Goal: Information Seeking & Learning: Learn about a topic

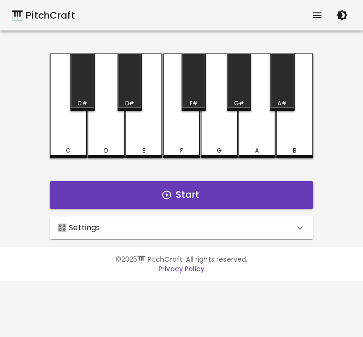
click at [55, 133] on div "C" at bounding box center [68, 105] width 37 height 105
click at [108, 141] on div "D" at bounding box center [105, 105] width 37 height 105
click at [302, 229] on icon at bounding box center [299, 227] width 11 height 11
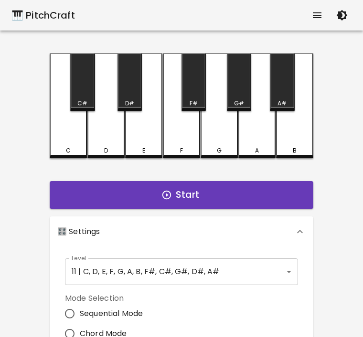
click at [278, 269] on body "🎹 PitchCraft About Badges Log Out C C# D D# E F F# G G# A A# B Start 🎛️ Setting…" at bounding box center [181, 289] width 363 height 578
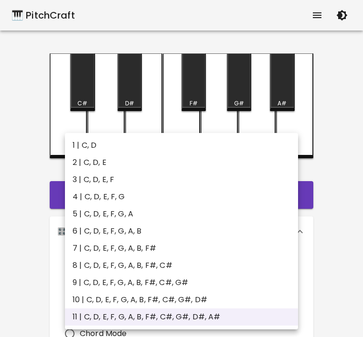
click at [87, 142] on li "1 | C, D" at bounding box center [181, 145] width 233 height 17
type input "1"
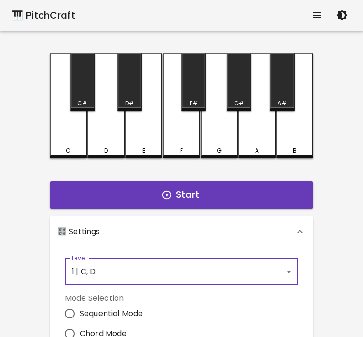
click at [251, 204] on button "Start" at bounding box center [181, 195] width 263 height 28
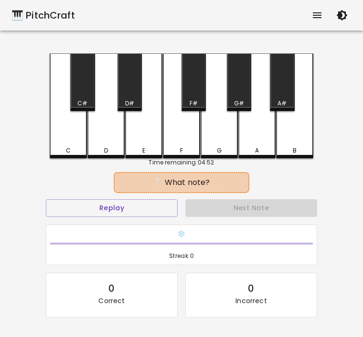
click at [108, 209] on button "Replay" at bounding box center [112, 208] width 132 height 18
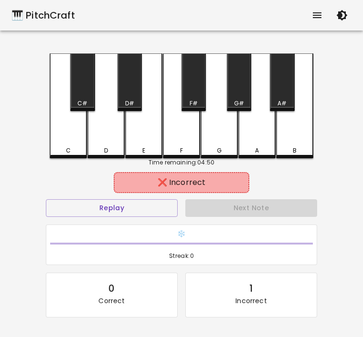
click at [73, 144] on div "C" at bounding box center [68, 105] width 37 height 105
click at [129, 216] on button "Replay" at bounding box center [112, 208] width 132 height 18
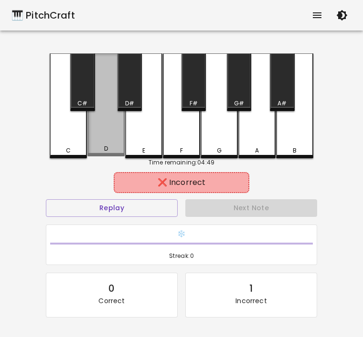
click at [104, 151] on div "D" at bounding box center [106, 149] width 4 height 9
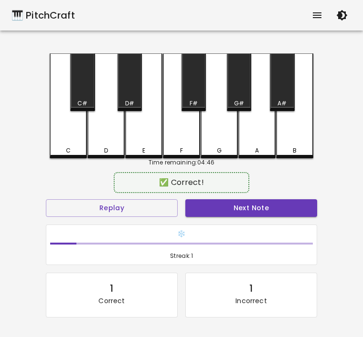
click at [110, 208] on button "Replay" at bounding box center [112, 208] width 132 height 18
click at [270, 205] on button "Next Note" at bounding box center [251, 208] width 132 height 18
click at [106, 133] on div "D" at bounding box center [105, 105] width 37 height 105
click at [242, 209] on button "Next Note" at bounding box center [251, 208] width 132 height 18
click at [70, 140] on div "C" at bounding box center [68, 105] width 37 height 105
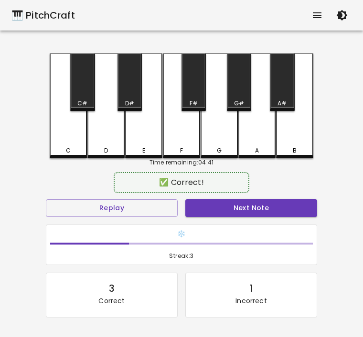
click at [264, 201] on button "Next Note" at bounding box center [251, 208] width 132 height 18
click at [115, 137] on div "D" at bounding box center [105, 105] width 37 height 105
click at [269, 215] on button "Next Note" at bounding box center [251, 208] width 132 height 18
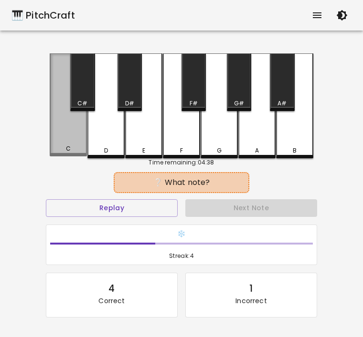
click at [65, 138] on div "C" at bounding box center [68, 104] width 37 height 103
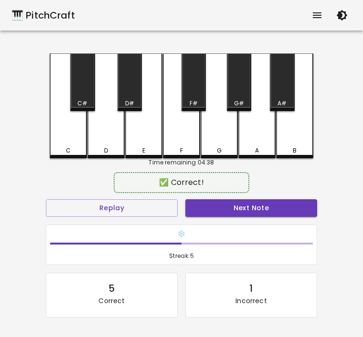
click at [269, 201] on button "Next Note" at bounding box center [251, 208] width 132 height 18
click at [65, 136] on div "C" at bounding box center [68, 105] width 37 height 105
click at [258, 203] on button "Next Note" at bounding box center [251, 208] width 132 height 18
click at [65, 136] on div "C" at bounding box center [68, 105] width 37 height 105
click at [262, 214] on button "Next Note" at bounding box center [251, 208] width 132 height 18
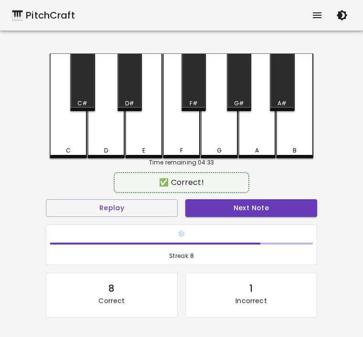
click at [110, 139] on div "D" at bounding box center [105, 105] width 37 height 105
click at [258, 206] on button "Next Note" at bounding box center [251, 208] width 132 height 18
click at [70, 138] on div "C" at bounding box center [68, 105] width 37 height 105
click at [240, 201] on button "Next Note" at bounding box center [251, 208] width 132 height 18
click at [66, 140] on div "C" at bounding box center [68, 105] width 37 height 105
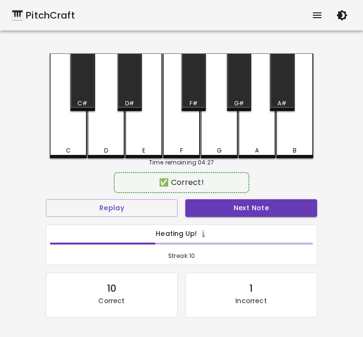
click at [228, 206] on button "Next Note" at bounding box center [251, 208] width 132 height 18
click at [109, 142] on div "D" at bounding box center [105, 105] width 37 height 105
click at [261, 215] on button "Next Note" at bounding box center [251, 208] width 132 height 18
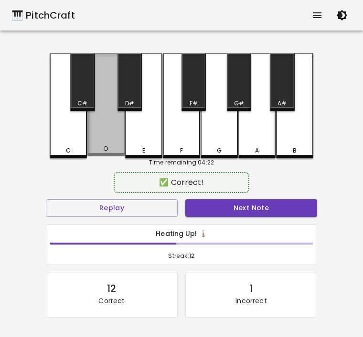
click at [113, 141] on div "D" at bounding box center [105, 104] width 37 height 103
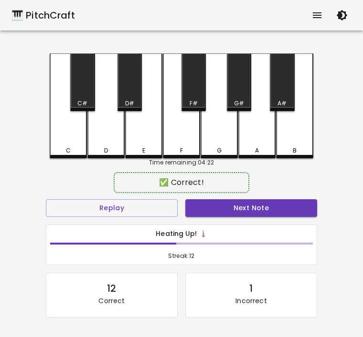
click at [253, 208] on button "Next Note" at bounding box center [251, 208] width 132 height 18
click at [73, 145] on div "C" at bounding box center [68, 105] width 37 height 105
click at [258, 212] on button "Next Note" at bounding box center [251, 208] width 132 height 18
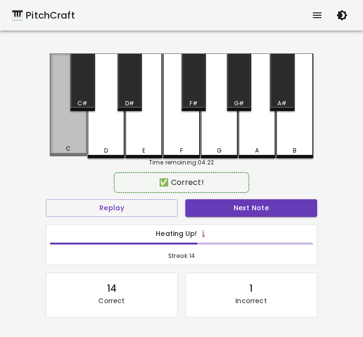
click at [65, 136] on div "C" at bounding box center [68, 104] width 37 height 103
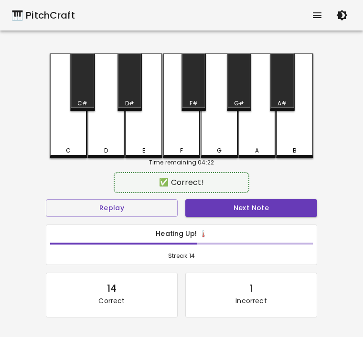
click at [259, 207] on button "Next Note" at bounding box center [251, 208] width 132 height 18
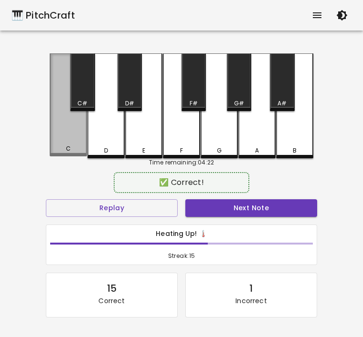
click at [64, 131] on div "C" at bounding box center [68, 104] width 37 height 103
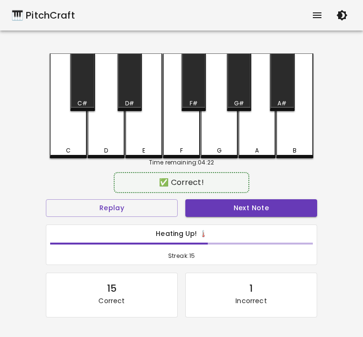
click at [240, 206] on button "Next Note" at bounding box center [251, 208] width 132 height 18
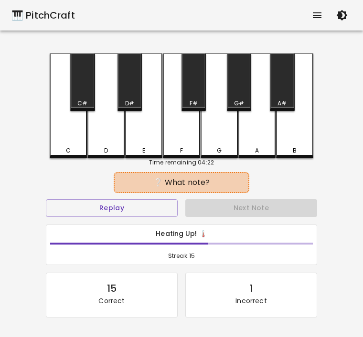
click at [104, 136] on div "D" at bounding box center [105, 105] width 37 height 105
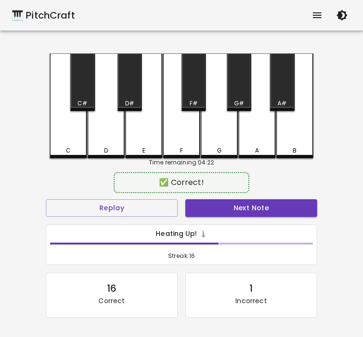
click at [270, 209] on button "Next Note" at bounding box center [251, 208] width 132 height 18
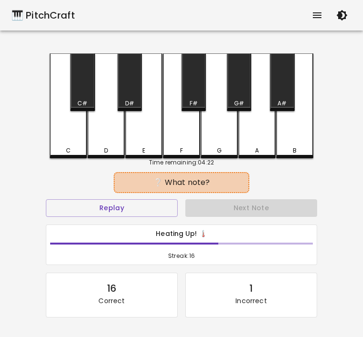
click at [109, 135] on div "D" at bounding box center [105, 105] width 37 height 105
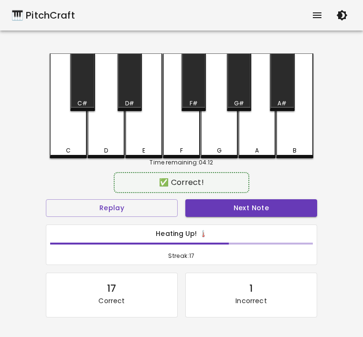
click at [254, 206] on button "Next Note" at bounding box center [251, 208] width 132 height 18
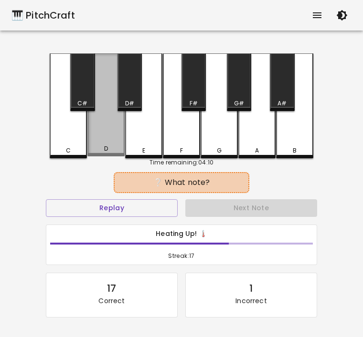
click at [108, 140] on div "D" at bounding box center [105, 104] width 37 height 103
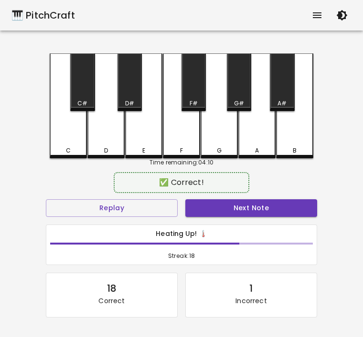
click at [249, 208] on button "Next Note" at bounding box center [251, 208] width 132 height 18
click at [105, 142] on div "D" at bounding box center [105, 105] width 37 height 105
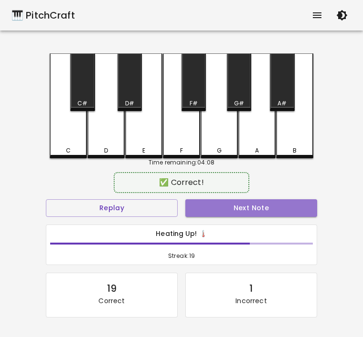
click at [247, 210] on button "Next Note" at bounding box center [251, 208] width 132 height 18
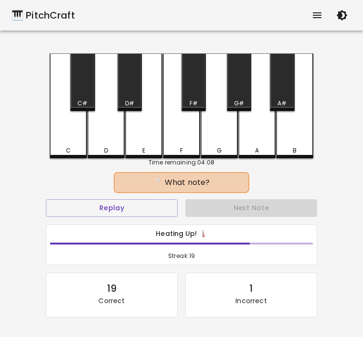
click at [60, 143] on div "C" at bounding box center [68, 105] width 37 height 105
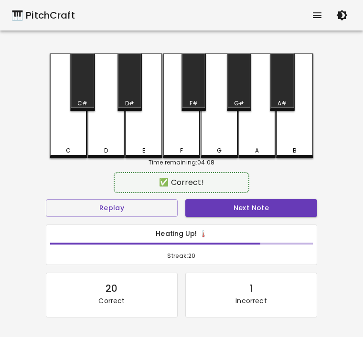
click at [252, 206] on button "Next Note" at bounding box center [251, 208] width 132 height 18
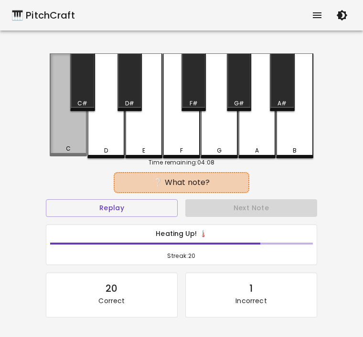
click at [61, 135] on div "C" at bounding box center [68, 104] width 37 height 103
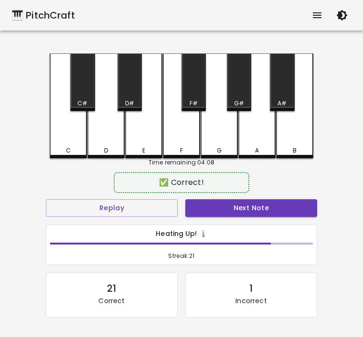
click at [248, 208] on button "Next Note" at bounding box center [251, 208] width 132 height 18
click at [104, 137] on div "D" at bounding box center [105, 105] width 37 height 105
click at [257, 213] on button "Next Note" at bounding box center [251, 208] width 132 height 18
click at [57, 137] on div "C" at bounding box center [68, 105] width 37 height 105
click at [236, 207] on button "Next Note" at bounding box center [251, 208] width 132 height 18
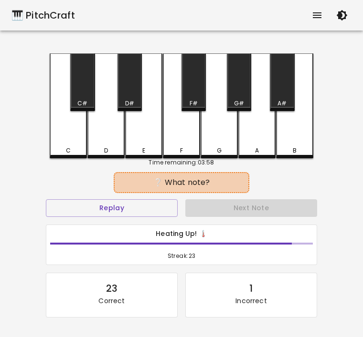
click at [113, 138] on div "D" at bounding box center [105, 105] width 37 height 105
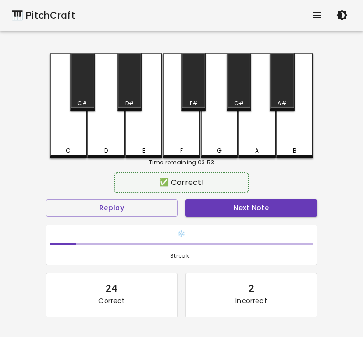
click at [65, 145] on div "C" at bounding box center [68, 105] width 37 height 105
click at [249, 208] on button "Next Note" at bounding box center [251, 208] width 132 height 18
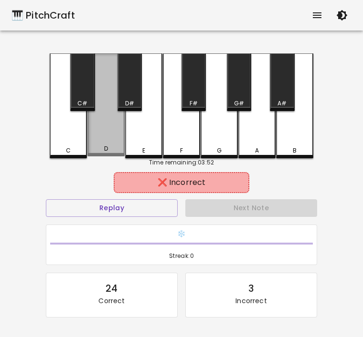
click at [101, 145] on div "D" at bounding box center [105, 104] width 37 height 103
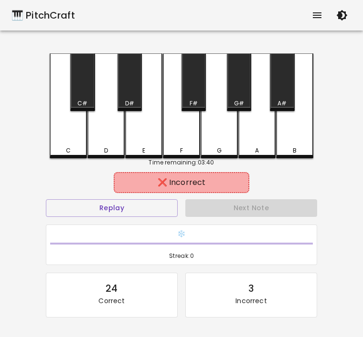
click at [126, 208] on button "Replay" at bounding box center [112, 208] width 132 height 18
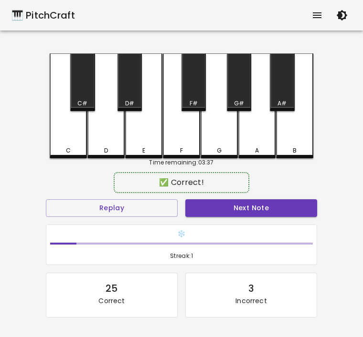
click at [65, 141] on div "C" at bounding box center [68, 105] width 37 height 105
click at [110, 207] on button "Replay" at bounding box center [112, 208] width 132 height 18
click at [68, 136] on div "C" at bounding box center [68, 105] width 37 height 105
click at [130, 203] on button "Replay" at bounding box center [112, 208] width 132 height 18
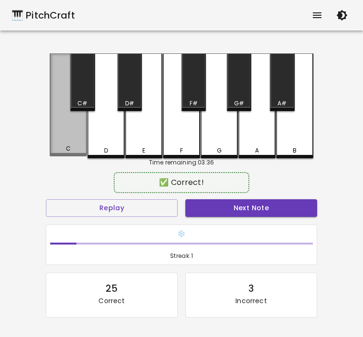
click at [77, 136] on div "C" at bounding box center [68, 104] width 37 height 103
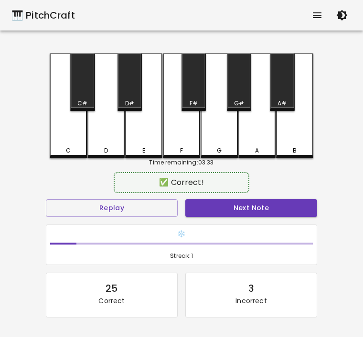
click at [229, 208] on button "Next Note" at bounding box center [251, 208] width 132 height 18
click at [112, 146] on div "D" at bounding box center [105, 105] width 37 height 105
click at [228, 207] on button "Next Note" at bounding box center [251, 208] width 132 height 18
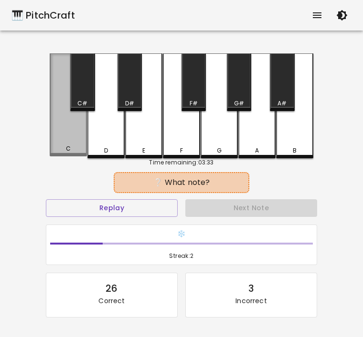
click at [72, 140] on div "C" at bounding box center [68, 104] width 37 height 103
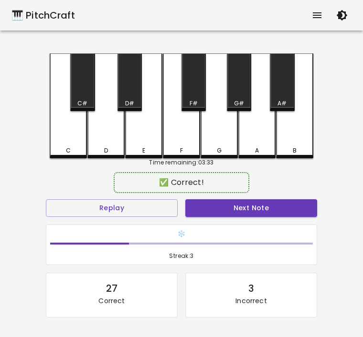
click at [255, 209] on button "Next Note" at bounding box center [251, 208] width 132 height 18
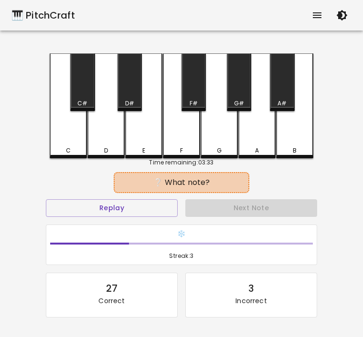
click at [67, 149] on div "C" at bounding box center [68, 150] width 5 height 9
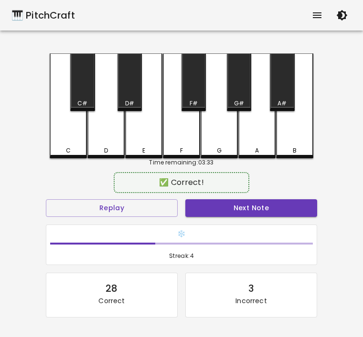
click at [244, 211] on button "Next Note" at bounding box center [251, 208] width 132 height 18
click at [66, 143] on div "C" at bounding box center [68, 105] width 37 height 105
click at [253, 209] on button "Next Note" at bounding box center [251, 208] width 132 height 18
click at [106, 144] on div "D" at bounding box center [105, 105] width 37 height 105
click at [244, 216] on button "Next Note" at bounding box center [251, 208] width 132 height 18
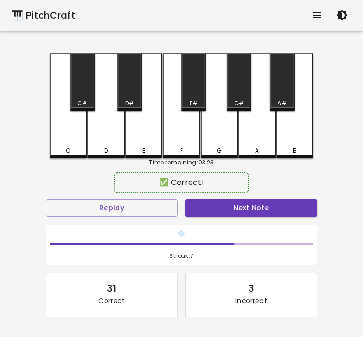
click at [73, 148] on div "C" at bounding box center [68, 150] width 35 height 9
click at [258, 199] on button "Next Note" at bounding box center [251, 208] width 132 height 18
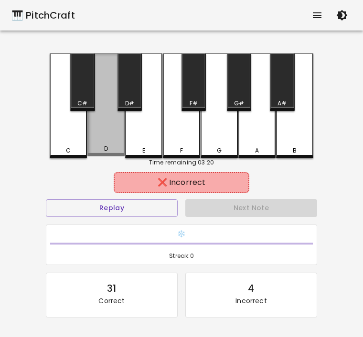
click at [110, 143] on div "D" at bounding box center [105, 104] width 37 height 103
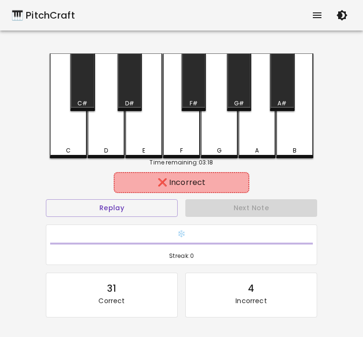
click at [110, 208] on button "Replay" at bounding box center [112, 208] width 132 height 18
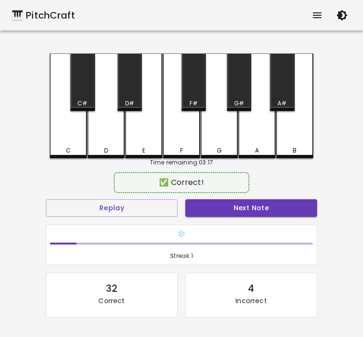
click at [61, 135] on div "C" at bounding box center [68, 105] width 37 height 105
click at [287, 210] on button "Next Note" at bounding box center [251, 208] width 132 height 18
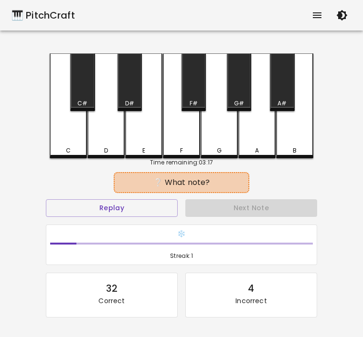
click at [95, 135] on div "D" at bounding box center [105, 105] width 37 height 105
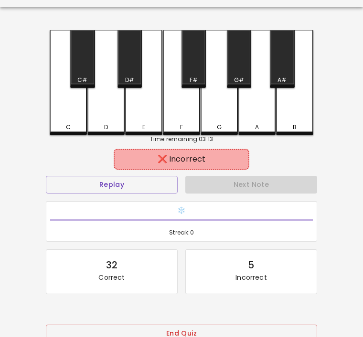
scroll to position [27, 0]
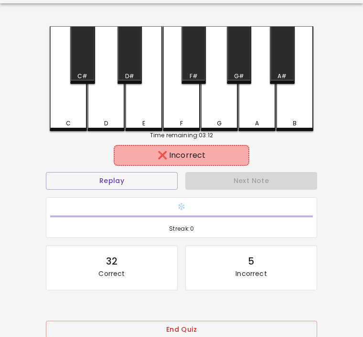
click at [132, 181] on button "Replay" at bounding box center [112, 181] width 132 height 18
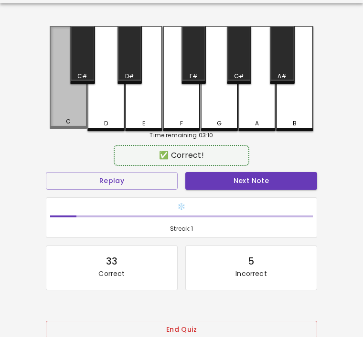
click at [67, 106] on div "C" at bounding box center [68, 77] width 37 height 103
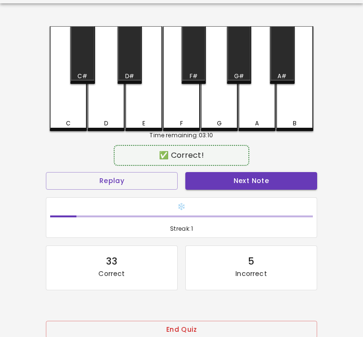
click at [134, 179] on button "Replay" at bounding box center [112, 181] width 132 height 18
click at [73, 106] on div "C" at bounding box center [68, 78] width 37 height 105
click at [267, 184] on button "Next Note" at bounding box center [251, 181] width 132 height 18
click at [116, 113] on div "D" at bounding box center [105, 78] width 37 height 105
click at [267, 188] on button "Next Note" at bounding box center [251, 181] width 132 height 18
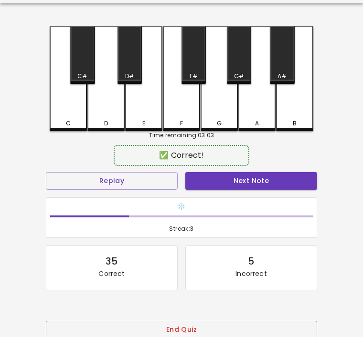
click at [71, 118] on div "C" at bounding box center [68, 78] width 37 height 105
click at [241, 179] on button "Next Note" at bounding box center [251, 181] width 132 height 18
click at [68, 112] on div "C" at bounding box center [68, 78] width 37 height 105
click at [236, 186] on button "Next Note" at bounding box center [251, 181] width 132 height 18
click at [63, 99] on div "C" at bounding box center [68, 78] width 37 height 105
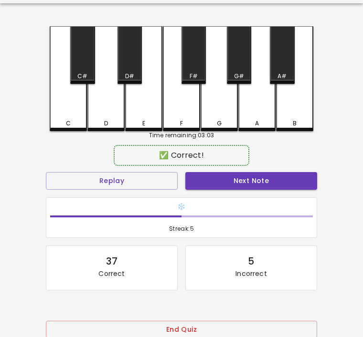
click at [240, 178] on button "Next Note" at bounding box center [251, 181] width 132 height 18
click at [111, 106] on div "D" at bounding box center [105, 78] width 37 height 105
click at [257, 177] on button "Next Note" at bounding box center [251, 181] width 132 height 18
click at [68, 106] on div "C" at bounding box center [68, 78] width 37 height 105
click at [261, 181] on button "Next Note" at bounding box center [251, 181] width 132 height 18
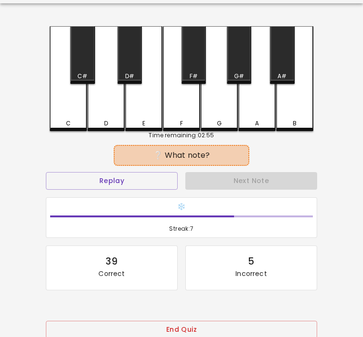
click at [112, 109] on div "D" at bounding box center [105, 78] width 37 height 105
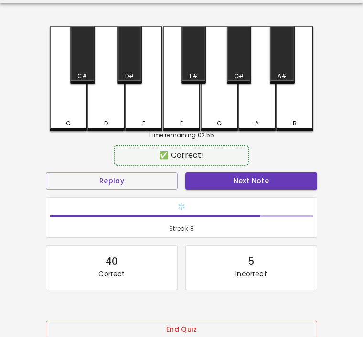
click at [269, 185] on button "Next Note" at bounding box center [251, 181] width 132 height 18
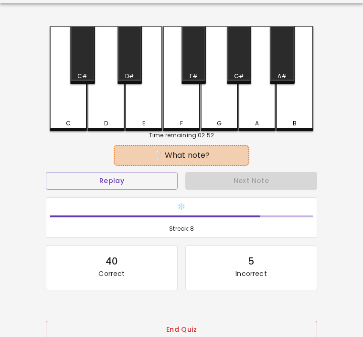
click at [69, 116] on div "C" at bounding box center [68, 78] width 37 height 105
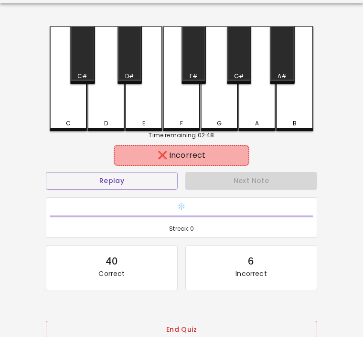
click at [165, 260] on div "40 Correct" at bounding box center [111, 266] width 115 height 25
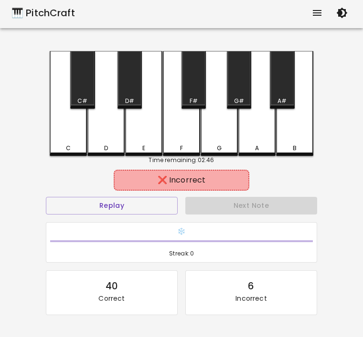
scroll to position [0, 0]
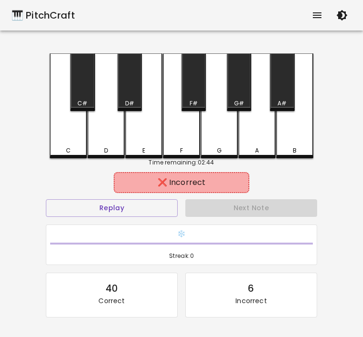
click at [175, 121] on div "F" at bounding box center [181, 105] width 37 height 105
click at [174, 120] on div "F" at bounding box center [181, 105] width 37 height 105
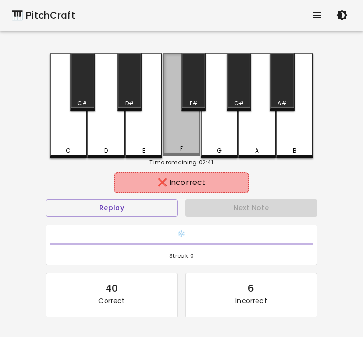
click at [180, 130] on div "F" at bounding box center [181, 104] width 37 height 103
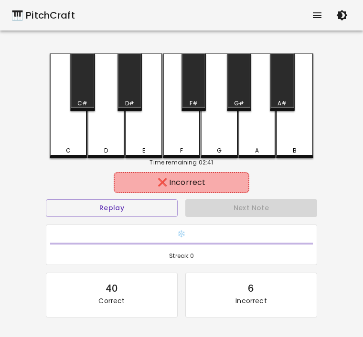
click at [191, 123] on div "F" at bounding box center [181, 105] width 37 height 105
click at [191, 99] on div "F#" at bounding box center [193, 82] width 24 height 58
click at [193, 99] on div "F#" at bounding box center [193, 103] width 8 height 9
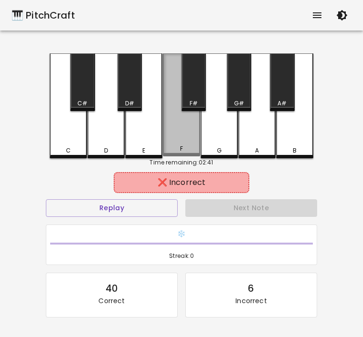
click at [199, 117] on div "F" at bounding box center [181, 104] width 37 height 103
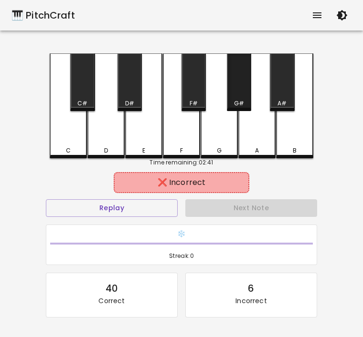
click at [249, 81] on div "G#" at bounding box center [239, 82] width 24 height 58
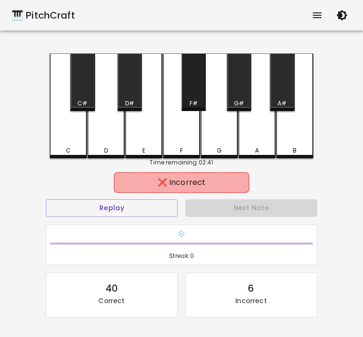
scroll to position [0, 0]
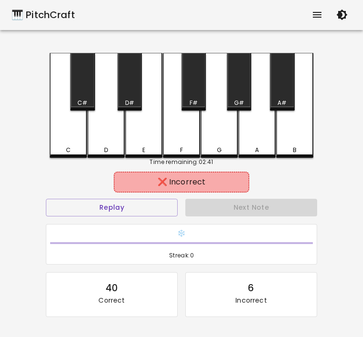
click at [245, 92] on div "G#" at bounding box center [239, 82] width 24 height 58
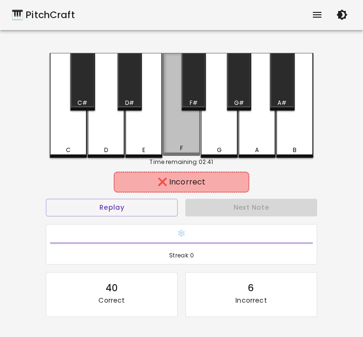
scroll to position [0, 0]
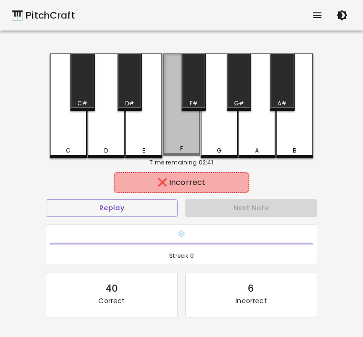
click at [185, 132] on div "F" at bounding box center [181, 104] width 37 height 103
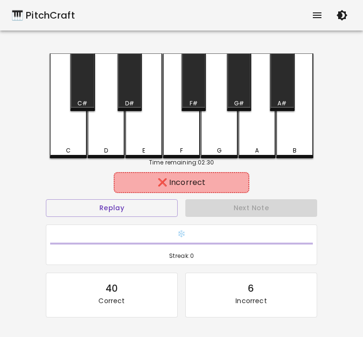
click at [259, 206] on div "Next Note" at bounding box center [250, 208] width 139 height 25
click at [130, 195] on div "❌ Incorrect Replay Next Note ❄️ Streak: 0 40 Correct 6 Incorrect Placeholder fo…" at bounding box center [181, 279] width 271 height 208
click at [159, 208] on button "Replay" at bounding box center [112, 208] width 132 height 18
click at [65, 145] on div "C" at bounding box center [68, 105] width 37 height 105
click at [140, 209] on button "Replay" at bounding box center [112, 208] width 132 height 18
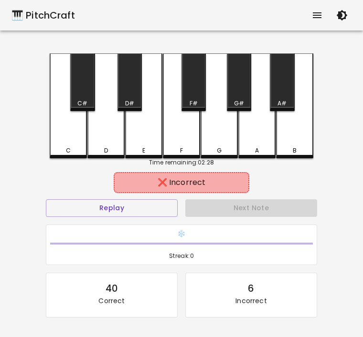
click at [98, 137] on div "D" at bounding box center [105, 105] width 37 height 105
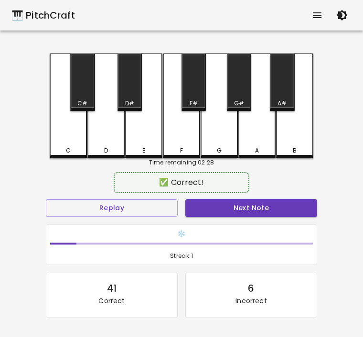
click at [125, 203] on button "Replay" at bounding box center [112, 208] width 132 height 18
click at [107, 144] on div "D" at bounding box center [105, 105] width 37 height 105
click at [125, 205] on button "Replay" at bounding box center [112, 208] width 132 height 18
click at [254, 200] on button "Next Note" at bounding box center [251, 208] width 132 height 18
click at [70, 139] on div "C" at bounding box center [68, 105] width 37 height 105
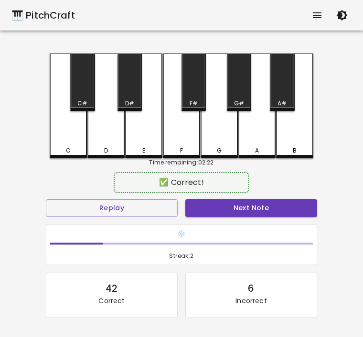
click at [217, 211] on button "Next Note" at bounding box center [251, 208] width 132 height 18
click at [116, 149] on div "D" at bounding box center [105, 150] width 35 height 9
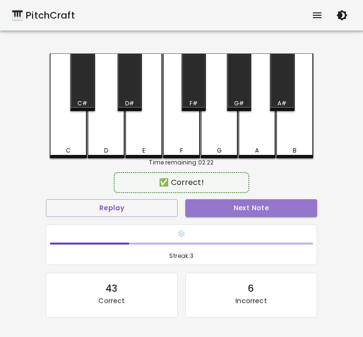
click at [268, 202] on button "Next Note" at bounding box center [251, 208] width 132 height 18
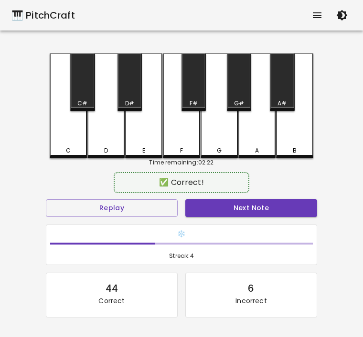
click at [63, 138] on div "C" at bounding box center [68, 105] width 37 height 105
click at [246, 207] on button "Next Note" at bounding box center [251, 208] width 132 height 18
click at [64, 145] on div "C" at bounding box center [68, 105] width 37 height 105
click at [236, 206] on button "Next Note" at bounding box center [251, 208] width 132 height 18
click at [109, 146] on div "D" at bounding box center [105, 150] width 35 height 9
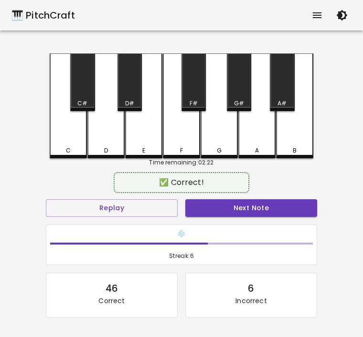
click at [247, 190] on div "✅ Correct!" at bounding box center [181, 182] width 135 height 21
click at [243, 203] on button "Next Note" at bounding box center [251, 208] width 132 height 18
click at [73, 148] on div "C" at bounding box center [68, 150] width 35 height 9
click at [272, 205] on button "Next Note" at bounding box center [251, 208] width 132 height 18
click at [63, 138] on div "C" at bounding box center [68, 105] width 37 height 105
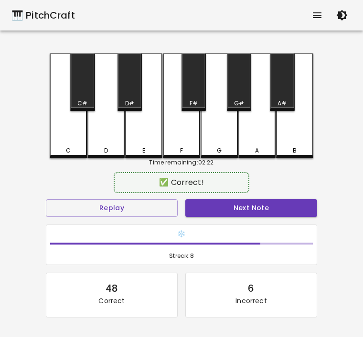
click at [250, 212] on button "Next Note" at bounding box center [251, 208] width 132 height 18
click at [57, 146] on div "C" at bounding box center [68, 105] width 37 height 105
click at [266, 211] on button "Next Note" at bounding box center [251, 208] width 132 height 18
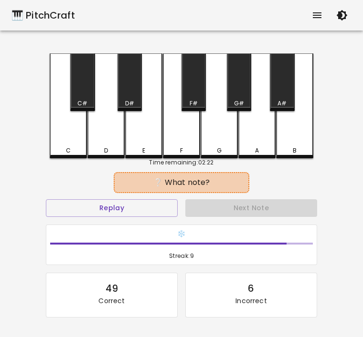
click at [104, 143] on div "D" at bounding box center [105, 105] width 37 height 105
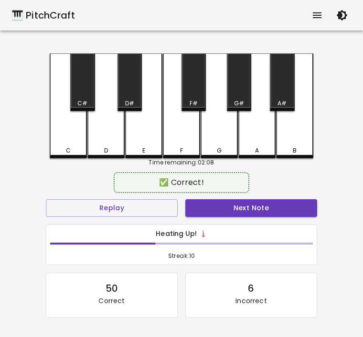
click at [260, 202] on button "Next Note" at bounding box center [251, 208] width 132 height 18
click at [72, 144] on div "C" at bounding box center [68, 105] width 37 height 105
click at [252, 199] on button "Next Note" at bounding box center [251, 208] width 132 height 18
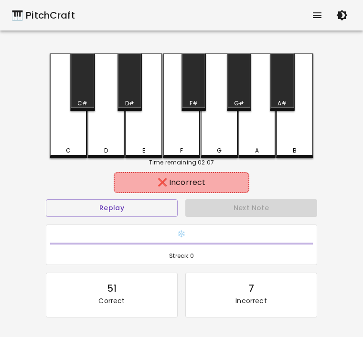
click at [64, 144] on div "C" at bounding box center [68, 105] width 37 height 105
click at [75, 142] on div "C" at bounding box center [68, 105] width 37 height 105
click at [84, 127] on div "C" at bounding box center [68, 105] width 37 height 105
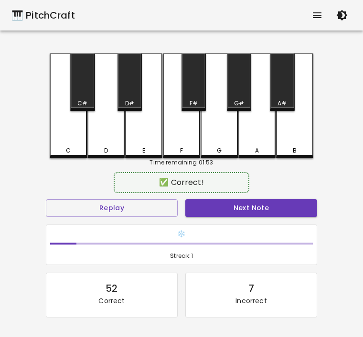
click at [100, 119] on div "D" at bounding box center [105, 105] width 37 height 105
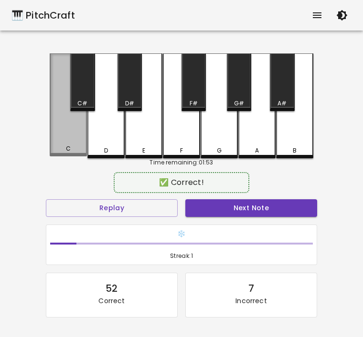
click at [66, 122] on div "C" at bounding box center [68, 104] width 37 height 103
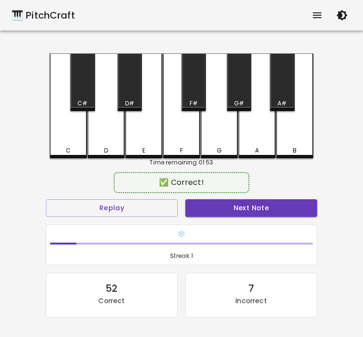
click at [281, 207] on button "Next Note" at bounding box center [251, 208] width 132 height 18
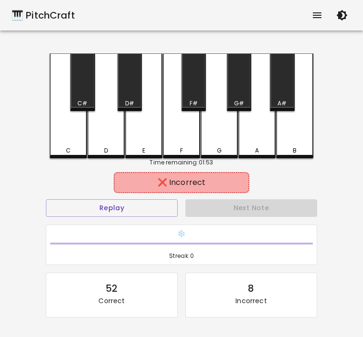
click at [65, 130] on div "C" at bounding box center [68, 105] width 37 height 105
click at [285, 213] on div "Next Note" at bounding box center [250, 208] width 139 height 25
click at [141, 210] on button "Replay" at bounding box center [112, 208] width 132 height 18
click at [68, 136] on div "C" at bounding box center [68, 105] width 37 height 105
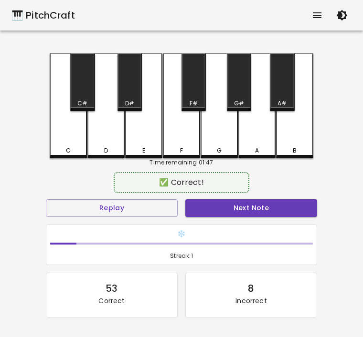
click at [113, 138] on div "D" at bounding box center [105, 105] width 37 height 105
click at [234, 209] on button "Next Note" at bounding box center [251, 208] width 132 height 18
click at [60, 143] on div "C" at bounding box center [68, 105] width 37 height 105
click at [262, 211] on button "Next Note" at bounding box center [251, 208] width 132 height 18
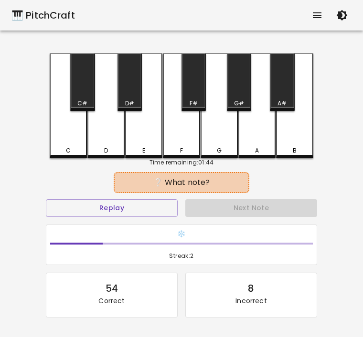
click at [104, 142] on div "D" at bounding box center [105, 105] width 37 height 105
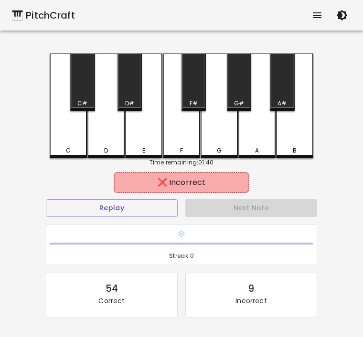
click at [149, 215] on button "Replay" at bounding box center [112, 208] width 132 height 18
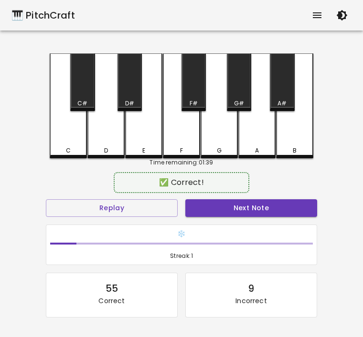
click at [76, 143] on div "C" at bounding box center [68, 105] width 37 height 105
click at [122, 206] on button "Replay" at bounding box center [112, 208] width 132 height 18
click at [246, 211] on button "Next Note" at bounding box center [251, 208] width 132 height 18
click at [103, 148] on div "D" at bounding box center [105, 150] width 35 height 9
click at [249, 204] on button "Next Note" at bounding box center [251, 208] width 132 height 18
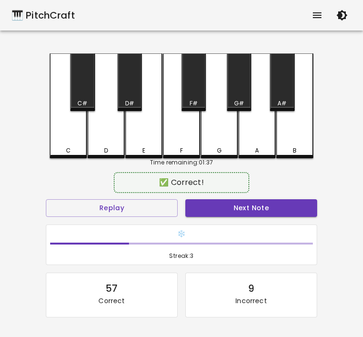
click at [57, 141] on div "C" at bounding box center [68, 105] width 37 height 105
click at [255, 213] on button "Next Note" at bounding box center [251, 208] width 132 height 18
click at [64, 144] on div "C" at bounding box center [68, 105] width 37 height 105
click at [269, 216] on button "Next Note" at bounding box center [251, 208] width 132 height 18
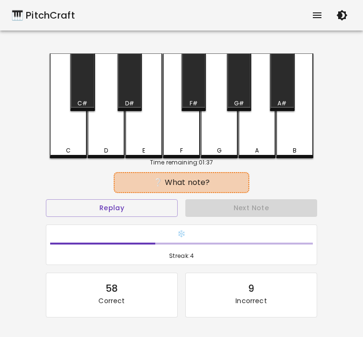
click at [63, 139] on div "C" at bounding box center [68, 105] width 37 height 105
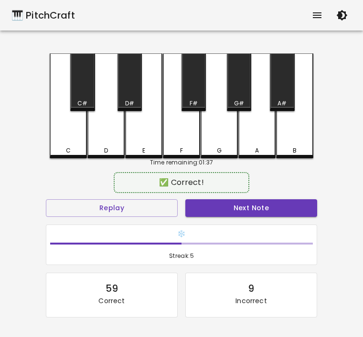
click at [270, 213] on button "Next Note" at bounding box center [251, 208] width 132 height 18
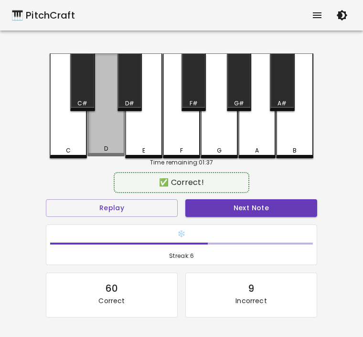
click at [110, 139] on div "D" at bounding box center [105, 104] width 37 height 103
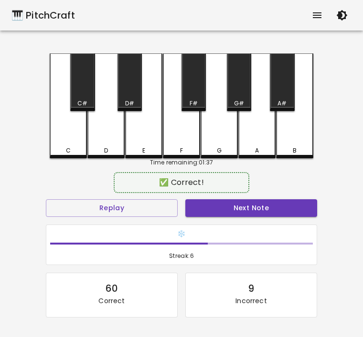
click at [268, 203] on button "Next Note" at bounding box center [251, 208] width 132 height 18
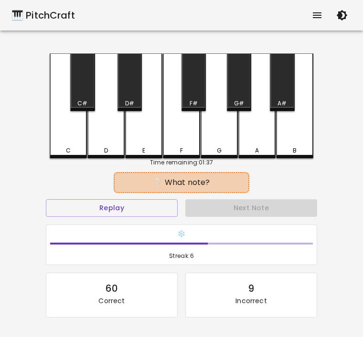
click at [103, 148] on div "D" at bounding box center [105, 150] width 35 height 9
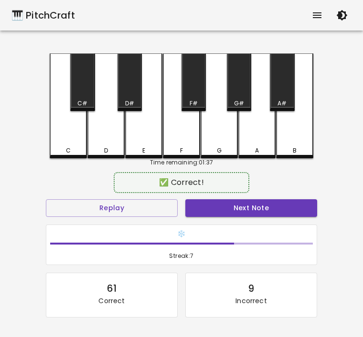
click at [245, 206] on button "Next Note" at bounding box center [251, 208] width 132 height 18
click at [106, 141] on div "D" at bounding box center [105, 105] width 37 height 105
click at [252, 208] on button "Next Note" at bounding box center [251, 208] width 132 height 18
click at [62, 144] on div "C" at bounding box center [68, 105] width 37 height 105
click at [252, 205] on button "Next Note" at bounding box center [251, 208] width 132 height 18
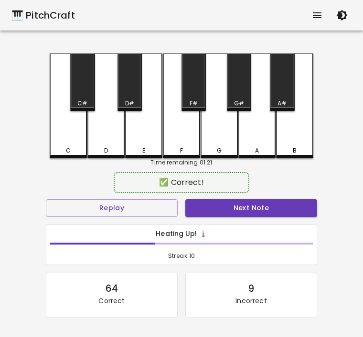
click at [69, 148] on div "C" at bounding box center [68, 150] width 5 height 9
click at [257, 203] on button "Next Note" at bounding box center [251, 208] width 132 height 18
click at [70, 141] on div "C" at bounding box center [68, 105] width 37 height 105
click at [258, 211] on button "Next Note" at bounding box center [251, 208] width 132 height 18
click at [67, 150] on div "C" at bounding box center [68, 150] width 5 height 9
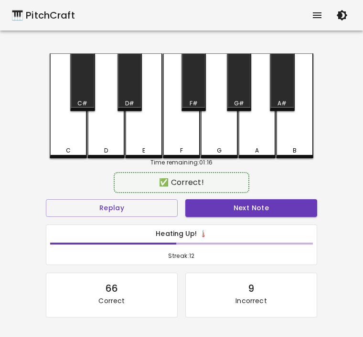
click at [277, 211] on button "Next Note" at bounding box center [251, 208] width 132 height 18
click at [74, 132] on div "C" at bounding box center [68, 105] width 37 height 105
click at [228, 209] on button "Next Note" at bounding box center [251, 208] width 132 height 18
click at [63, 146] on div "C" at bounding box center [68, 150] width 35 height 9
click at [237, 206] on button "Next Note" at bounding box center [251, 208] width 132 height 18
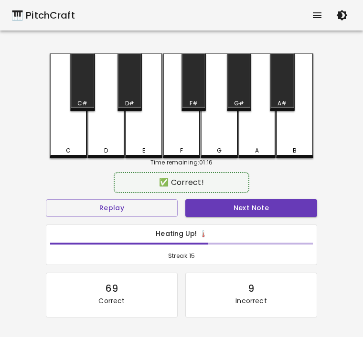
click at [69, 143] on div "C" at bounding box center [68, 105] width 37 height 105
click at [263, 205] on button "Next Note" at bounding box center [251, 208] width 132 height 18
click at [65, 141] on div "C" at bounding box center [68, 105] width 37 height 105
click at [268, 200] on button "Next Note" at bounding box center [251, 208] width 132 height 18
click at [78, 138] on div "C" at bounding box center [68, 105] width 37 height 105
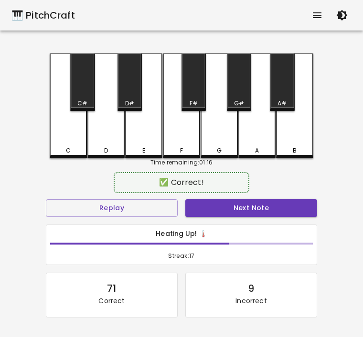
click at [257, 205] on button "Next Note" at bounding box center [251, 208] width 132 height 18
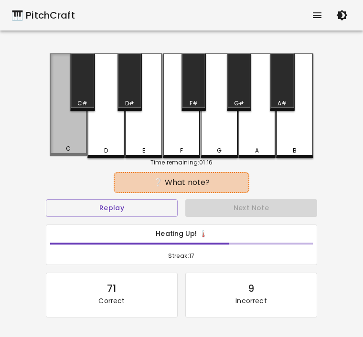
click at [65, 138] on div "C" at bounding box center [68, 104] width 37 height 103
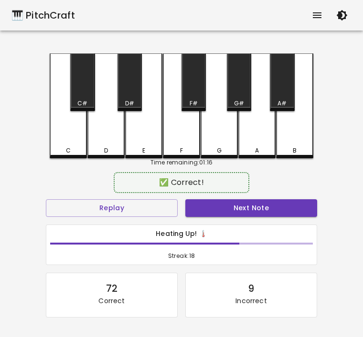
click at [254, 205] on button "Next Note" at bounding box center [251, 208] width 132 height 18
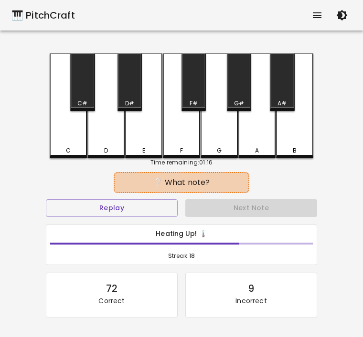
click at [98, 141] on div "D" at bounding box center [105, 105] width 37 height 105
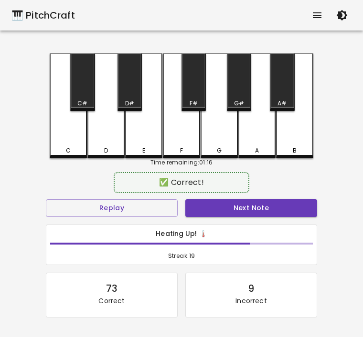
click at [254, 201] on button "Next Note" at bounding box center [251, 208] width 132 height 18
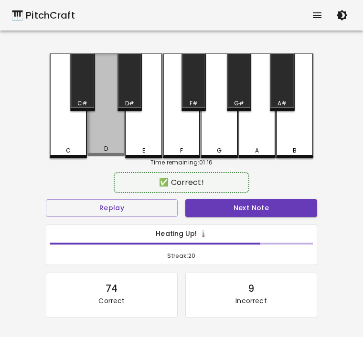
click at [104, 138] on div "D" at bounding box center [105, 104] width 37 height 103
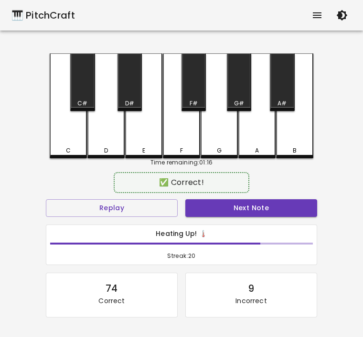
click at [252, 206] on button "Next Note" at bounding box center [251, 208] width 132 height 18
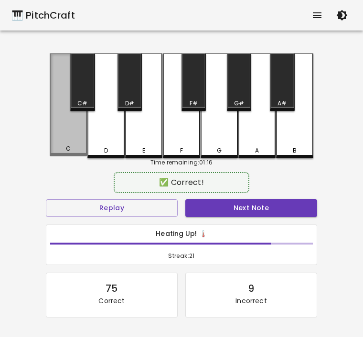
click at [52, 144] on div "C" at bounding box center [68, 104] width 37 height 103
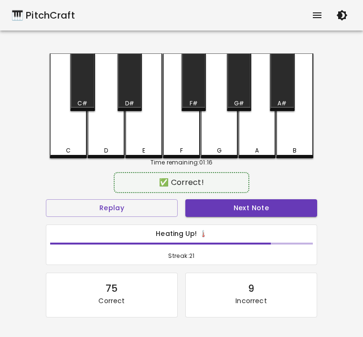
click at [251, 209] on button "Next Note" at bounding box center [251, 208] width 132 height 18
click at [110, 140] on div "D" at bounding box center [105, 105] width 37 height 105
click at [229, 205] on button "Next Note" at bounding box center [251, 208] width 132 height 18
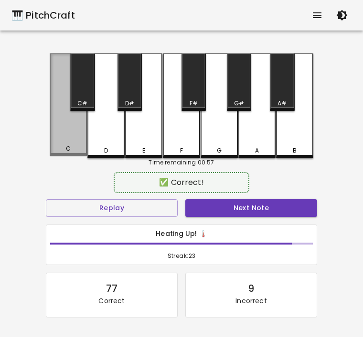
click at [67, 138] on div "C" at bounding box center [68, 104] width 37 height 103
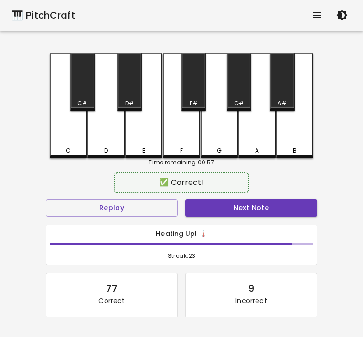
click at [259, 203] on button "Next Note" at bounding box center [251, 208] width 132 height 18
click at [107, 146] on div "D" at bounding box center [106, 150] width 4 height 9
click at [270, 198] on div "Next Note" at bounding box center [250, 208] width 139 height 25
click at [268, 205] on button "Next Note" at bounding box center [251, 208] width 132 height 18
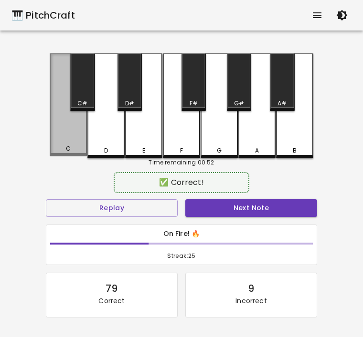
click at [68, 148] on div "C" at bounding box center [68, 149] width 5 height 9
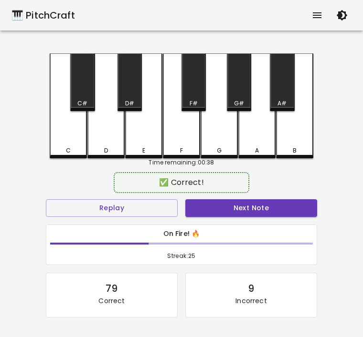
click at [297, 211] on button "Next Note" at bounding box center [251, 208] width 132 height 18
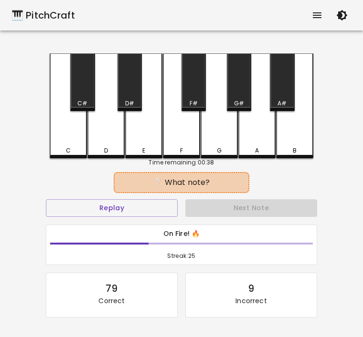
click at [62, 144] on div "C" at bounding box center [68, 105] width 37 height 105
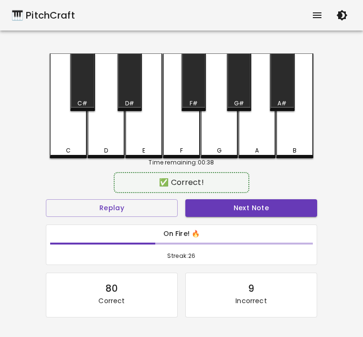
click at [260, 203] on button "Next Note" at bounding box center [251, 208] width 132 height 18
click at [65, 141] on div "C" at bounding box center [68, 105] width 37 height 105
click at [239, 203] on button "Next Note" at bounding box center [251, 208] width 132 height 18
click at [62, 135] on div "C" at bounding box center [68, 105] width 37 height 105
click at [262, 205] on button "Next Note" at bounding box center [251, 208] width 132 height 18
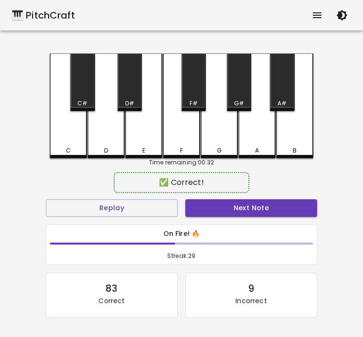
click at [107, 143] on div "D" at bounding box center [105, 105] width 37 height 105
click at [262, 202] on button "Next Note" at bounding box center [251, 208] width 132 height 18
click at [105, 139] on div "D" at bounding box center [105, 105] width 37 height 105
click at [247, 213] on button "Next Note" at bounding box center [251, 208] width 132 height 18
click at [107, 146] on div "D" at bounding box center [105, 105] width 37 height 105
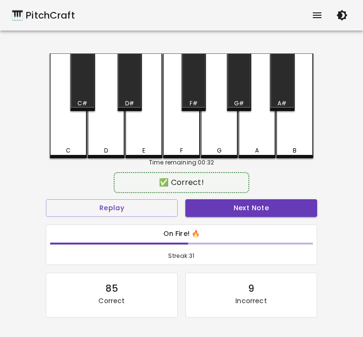
click at [241, 208] on button "Next Note" at bounding box center [251, 208] width 132 height 18
click at [69, 139] on div "C" at bounding box center [68, 105] width 37 height 105
click at [256, 213] on button "Next Note" at bounding box center [251, 208] width 132 height 18
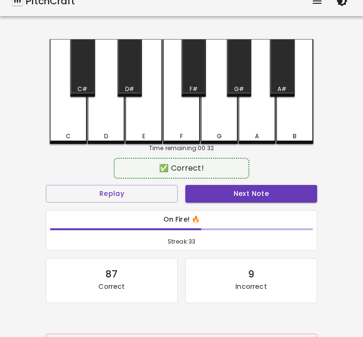
scroll to position [19, 0]
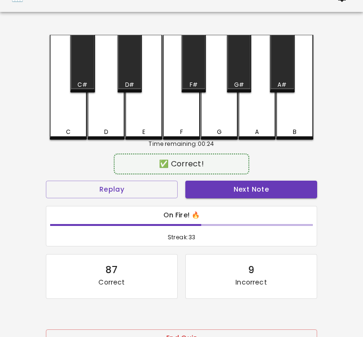
click at [263, 187] on button "Next Note" at bounding box center [251, 190] width 132 height 18
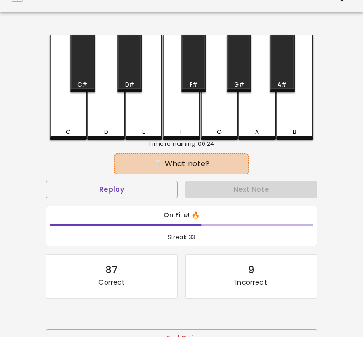
click at [57, 120] on div "C" at bounding box center [68, 87] width 37 height 105
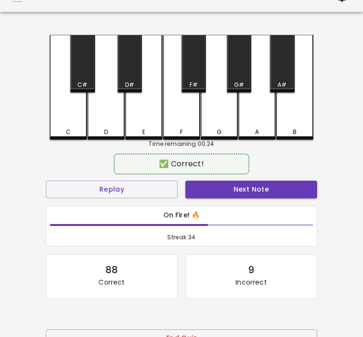
click at [296, 181] on button "Next Note" at bounding box center [251, 190] width 132 height 18
click at [110, 120] on div "D" at bounding box center [105, 87] width 37 height 105
click at [287, 182] on button "Next Note" at bounding box center [251, 190] width 132 height 18
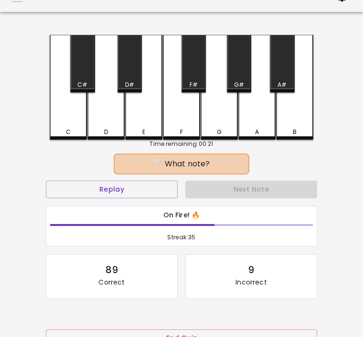
click at [101, 111] on div "D" at bounding box center [105, 87] width 37 height 105
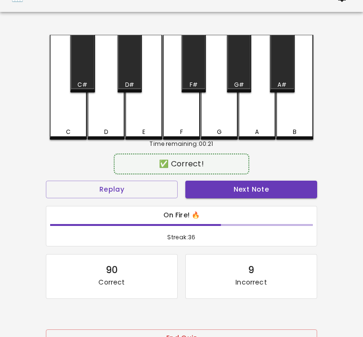
click at [283, 182] on button "Next Note" at bounding box center [251, 190] width 132 height 18
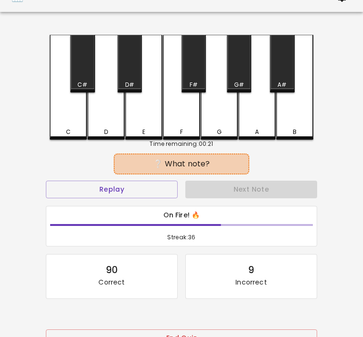
click at [63, 110] on div "C" at bounding box center [68, 87] width 37 height 105
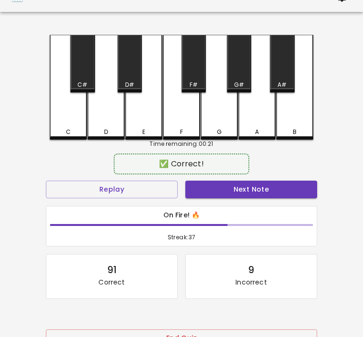
click at [288, 189] on button "Next Note" at bounding box center [251, 190] width 132 height 18
click at [111, 117] on div "D" at bounding box center [105, 87] width 37 height 105
click at [280, 181] on button "Next Note" at bounding box center [251, 190] width 132 height 18
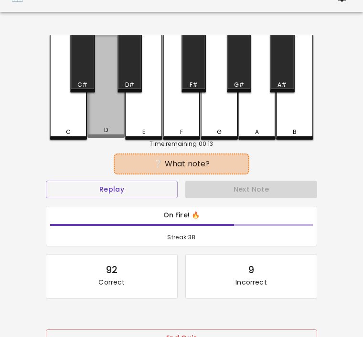
click at [113, 121] on div "D" at bounding box center [105, 86] width 37 height 103
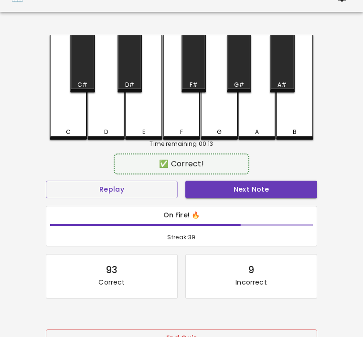
click at [272, 187] on button "Next Note" at bounding box center [251, 190] width 132 height 18
click at [64, 118] on div "C" at bounding box center [68, 87] width 37 height 105
click at [281, 197] on button "Next Note" at bounding box center [251, 190] width 132 height 18
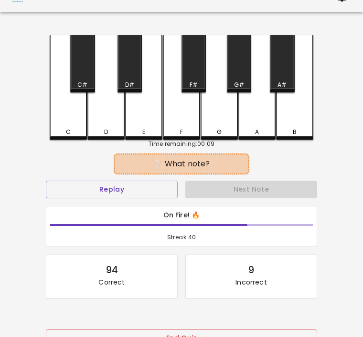
click at [74, 126] on div "C" at bounding box center [68, 87] width 37 height 105
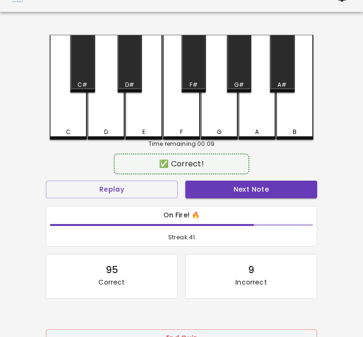
click at [275, 185] on button "Next Note" at bounding box center [251, 190] width 132 height 18
click at [99, 123] on div "D" at bounding box center [105, 87] width 37 height 105
click at [265, 185] on button "Next Note" at bounding box center [251, 190] width 132 height 18
click at [68, 124] on div "C" at bounding box center [68, 87] width 37 height 105
click at [255, 188] on button "Next Note" at bounding box center [251, 190] width 132 height 18
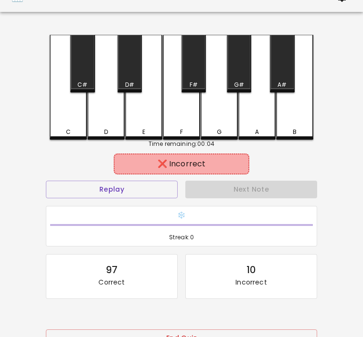
click at [64, 119] on div "C" at bounding box center [68, 87] width 37 height 105
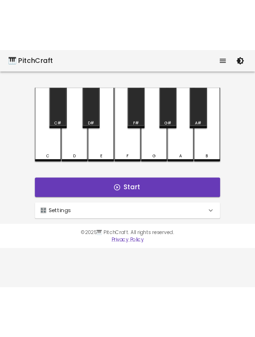
scroll to position [0, 0]
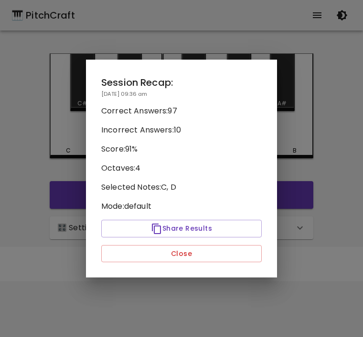
click at [196, 254] on button "Close" at bounding box center [181, 254] width 160 height 18
